Goal: Use online tool/utility

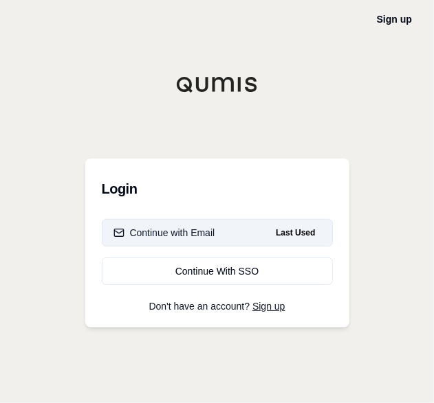
click at [208, 230] on div "Continue with Email" at bounding box center [164, 233] width 102 height 14
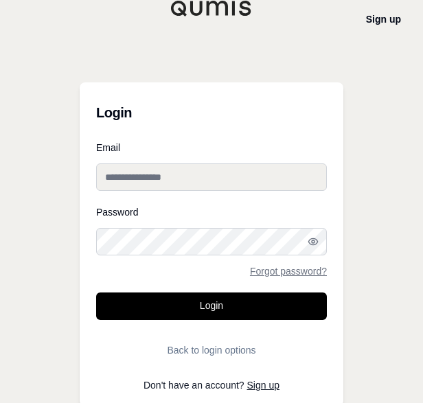
type input "**********"
click at [240, 211] on label "Password" at bounding box center [211, 212] width 231 height 10
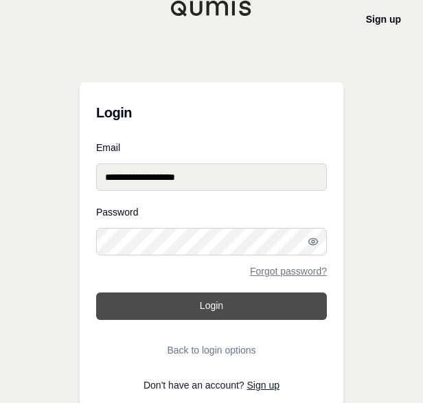
click at [225, 304] on button "Login" at bounding box center [211, 306] width 231 height 27
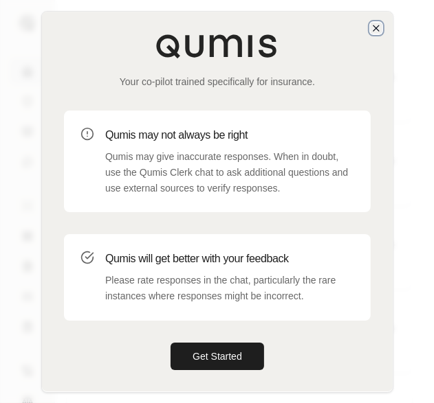
click at [376, 30] on icon "button" at bounding box center [375, 28] width 11 height 11
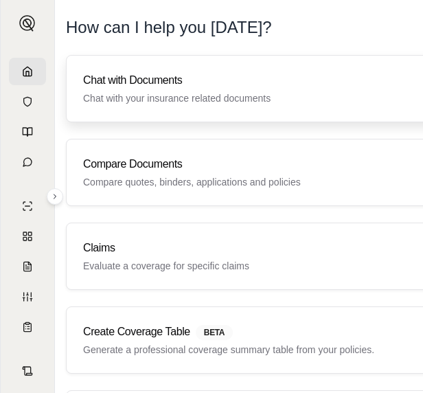
click at [154, 101] on p "Chat with your insurance related documents" at bounding box center [323, 98] width 480 height 14
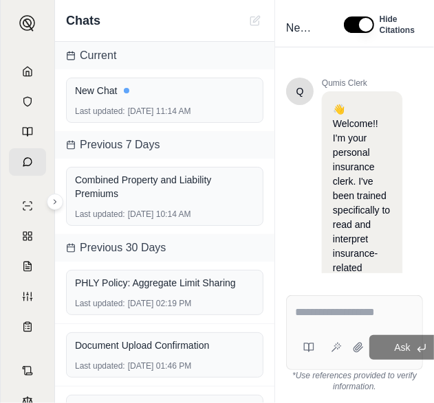
click at [304, 314] on textarea at bounding box center [354, 312] width 119 height 16
click at [308, 312] on textarea at bounding box center [354, 312] width 119 height 16
click at [305, 322] on div at bounding box center [354, 314] width 119 height 21
